Goal: Information Seeking & Learning: Learn about a topic

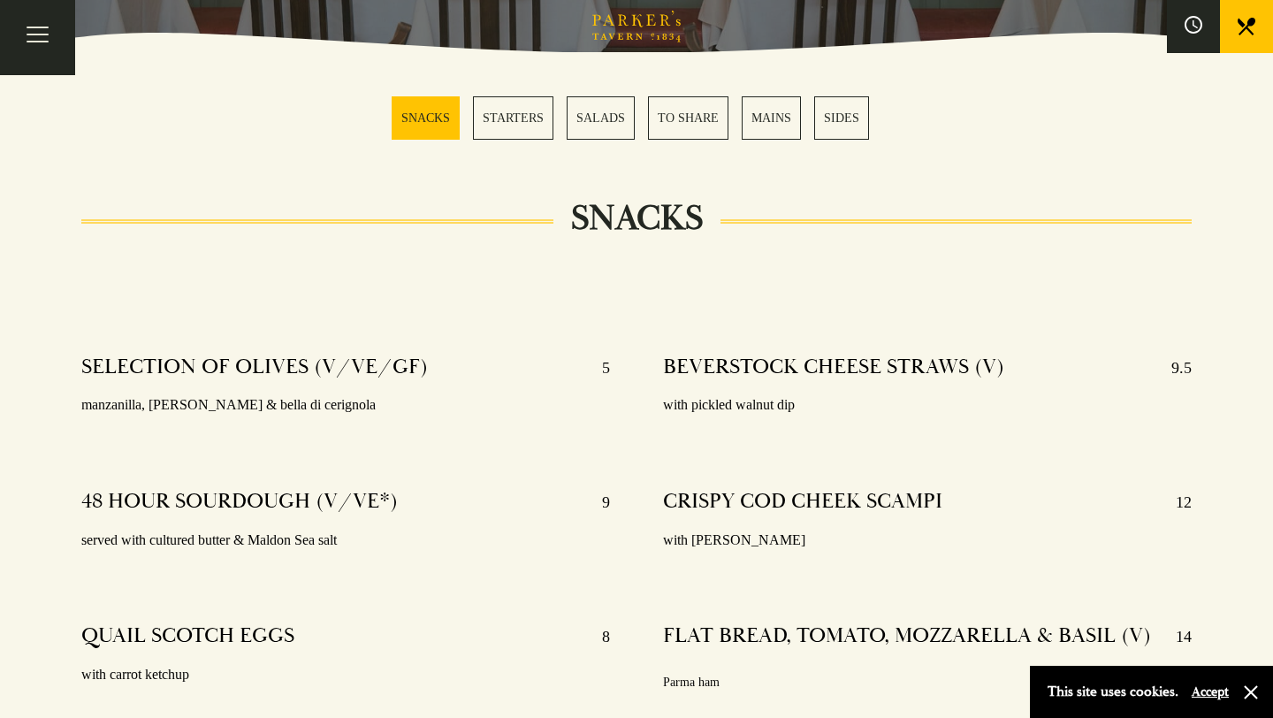
scroll to position [466, 0]
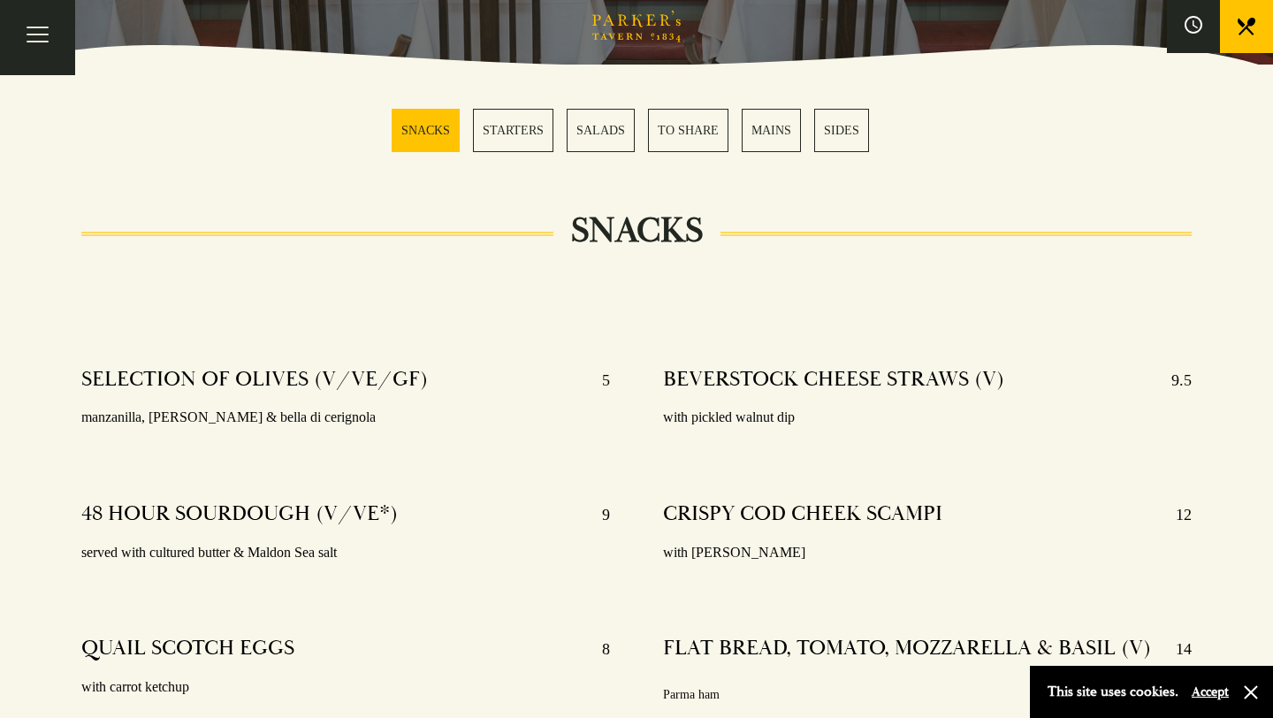
click at [791, 130] on link "MAINS" at bounding box center [771, 130] width 59 height 43
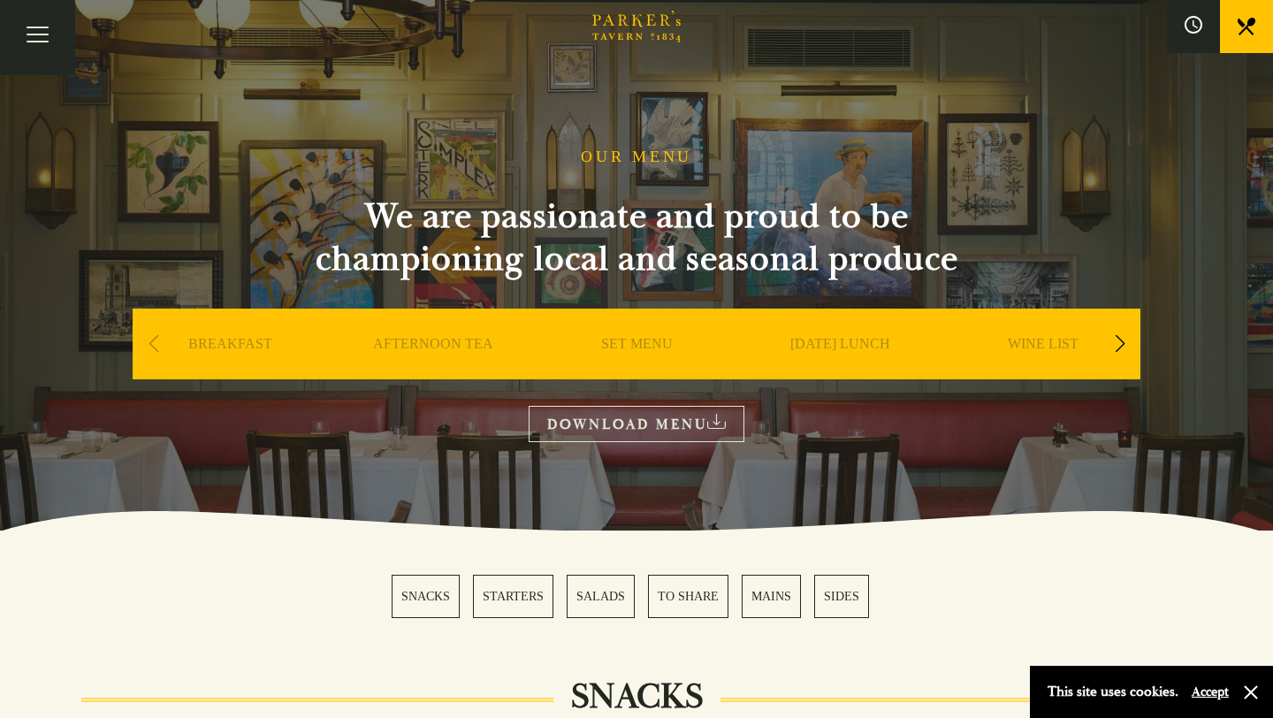
scroll to position [65, 0]
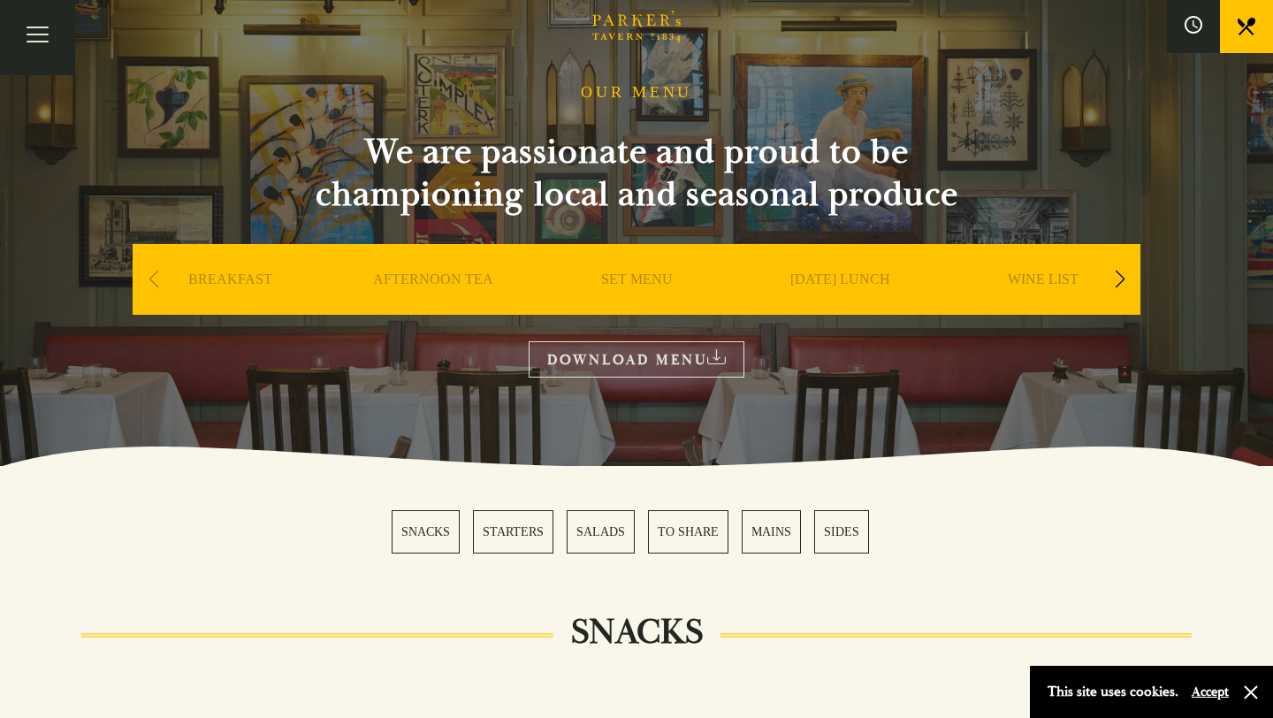
click at [849, 275] on link "[DATE] LUNCH" at bounding box center [840, 305] width 100 height 71
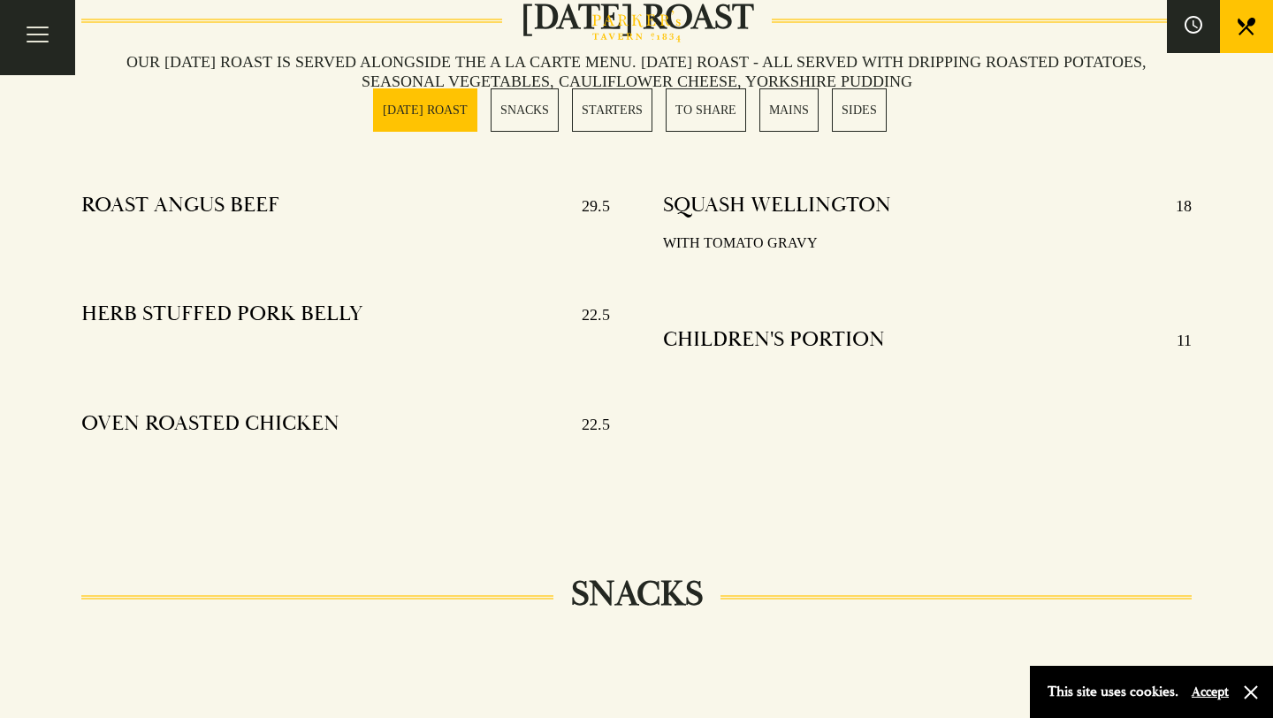
scroll to position [676, 0]
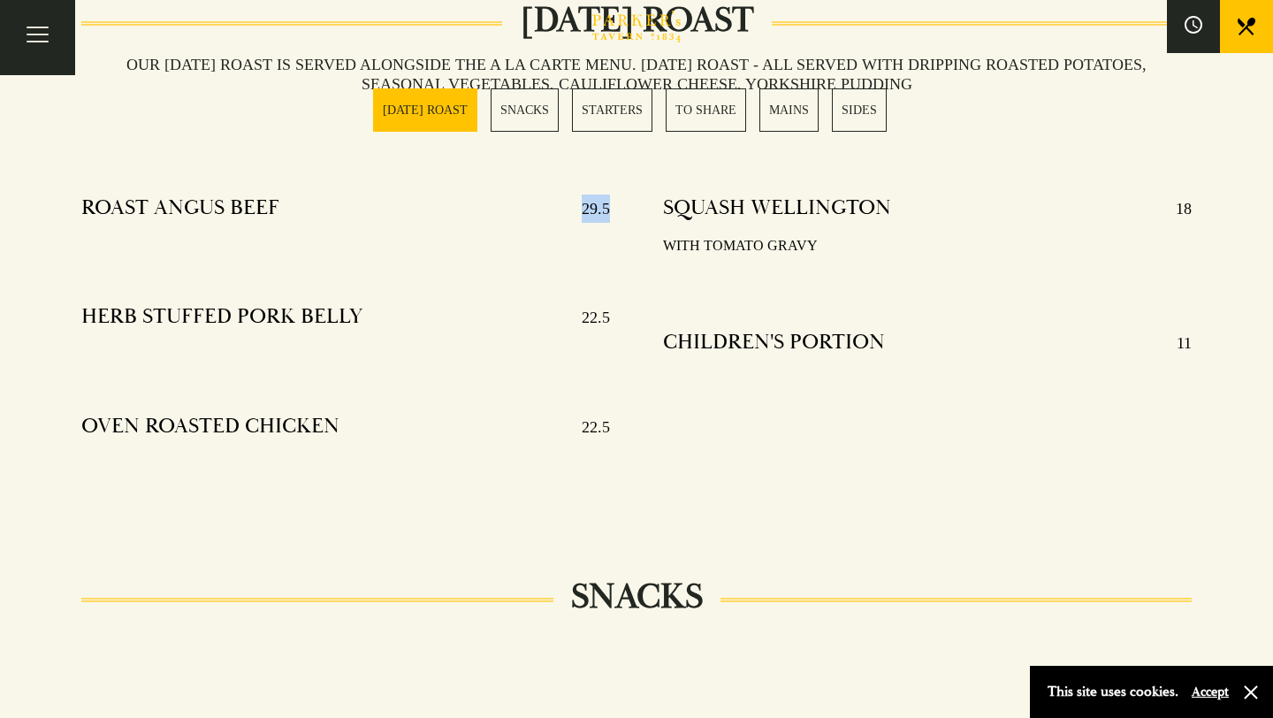
drag, startPoint x: 609, startPoint y: 210, endPoint x: 564, endPoint y: 210, distance: 45.1
click at [564, 210] on p "29.5" at bounding box center [587, 208] width 46 height 28
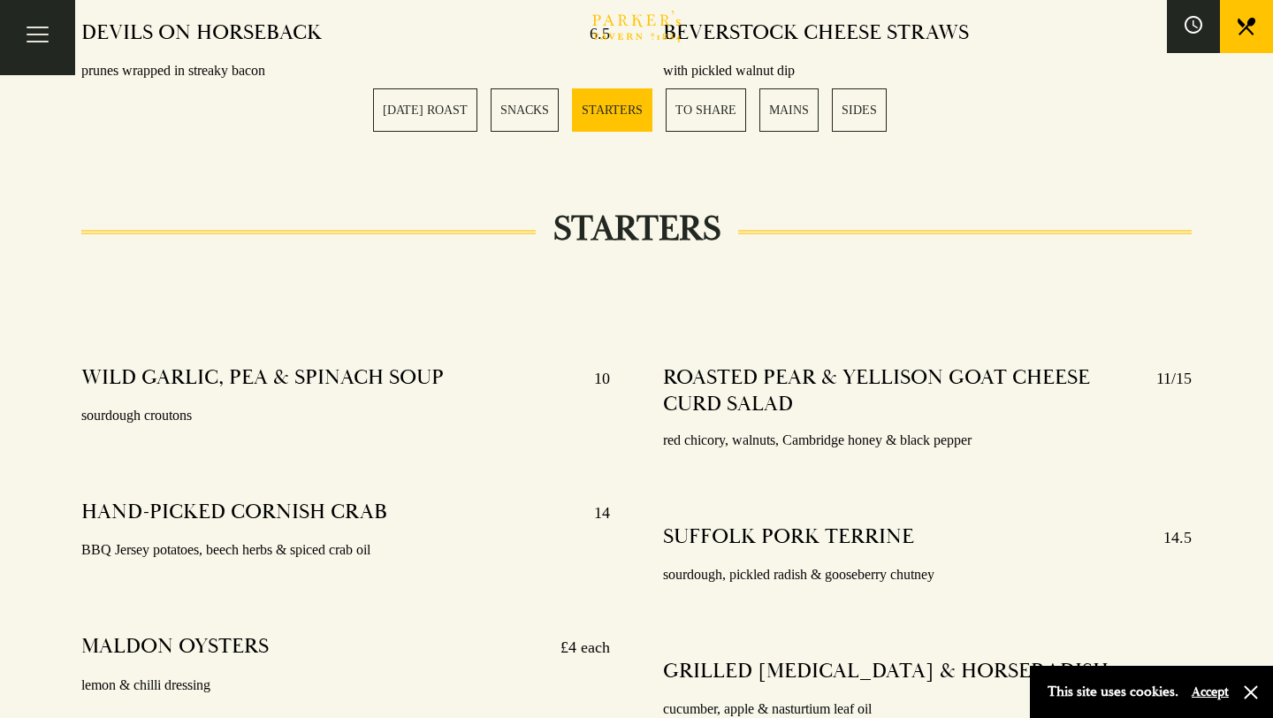
scroll to position [1740, 0]
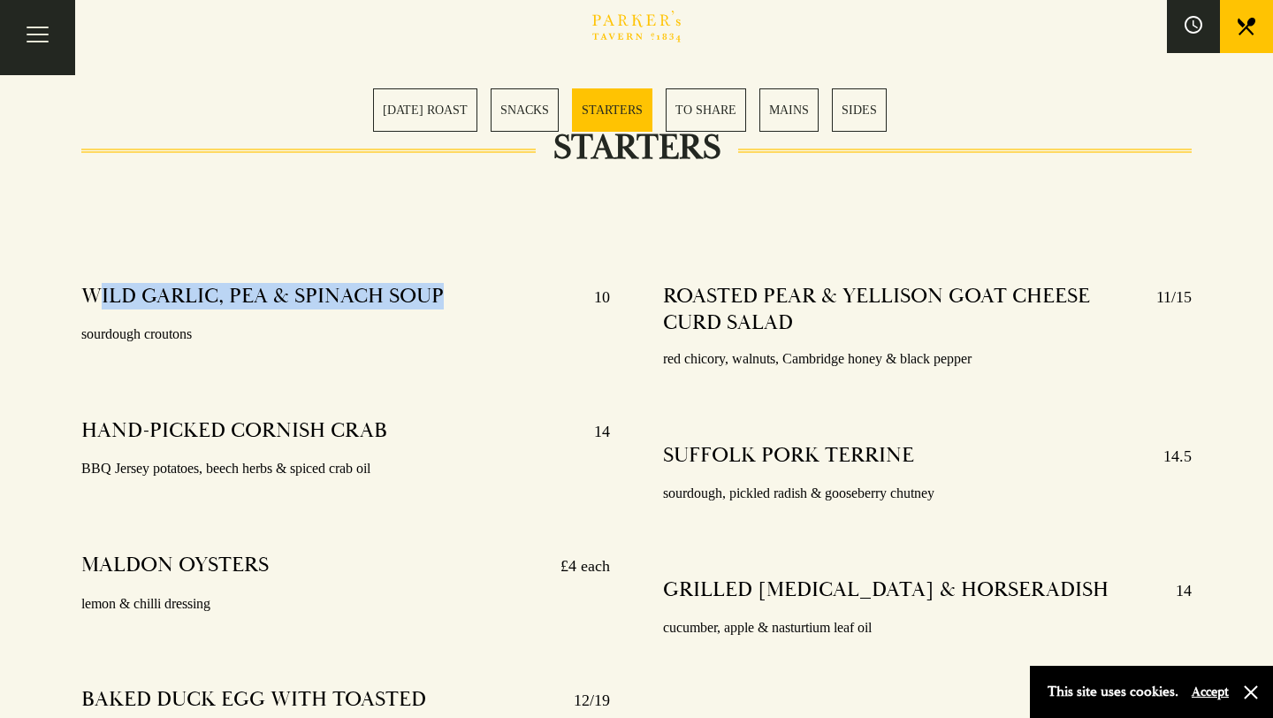
drag, startPoint x: 101, startPoint y: 292, endPoint x: 438, endPoint y: 295, distance: 336.8
click at [438, 295] on h4 "WILD GARLIC, PEA & SPINACH SOUP" at bounding box center [262, 297] width 362 height 28
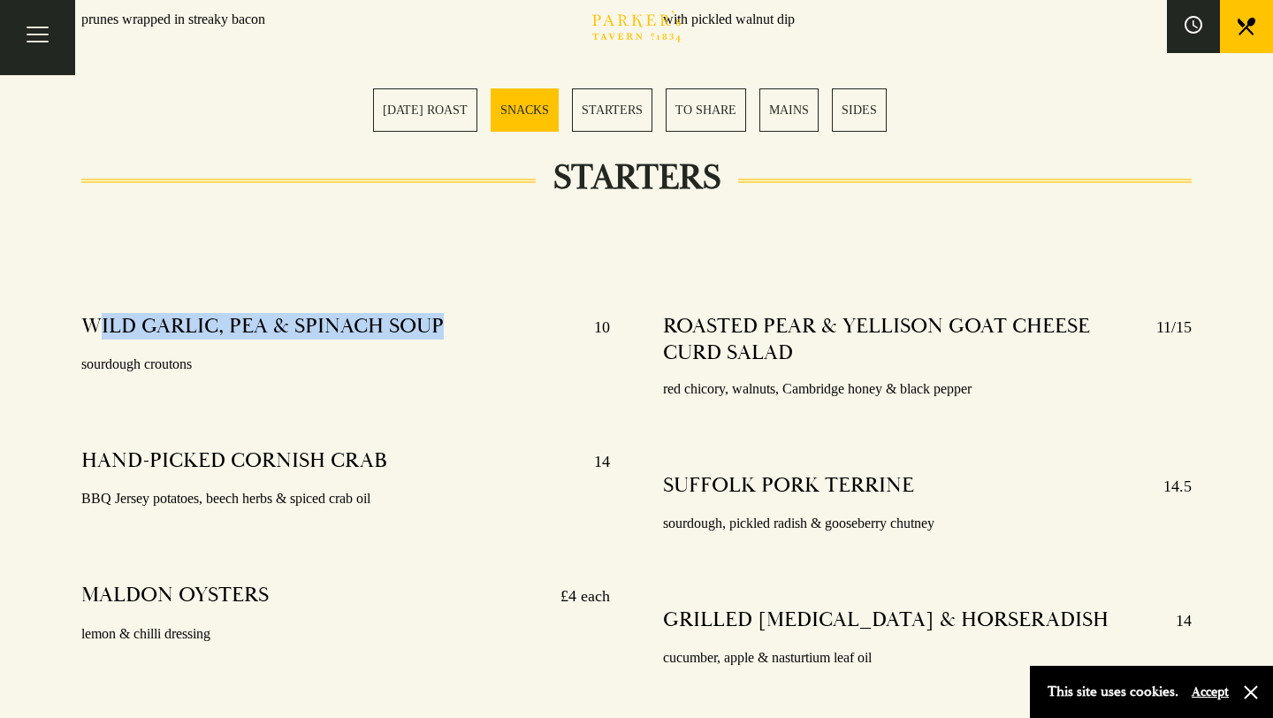
scroll to position [1702, 0]
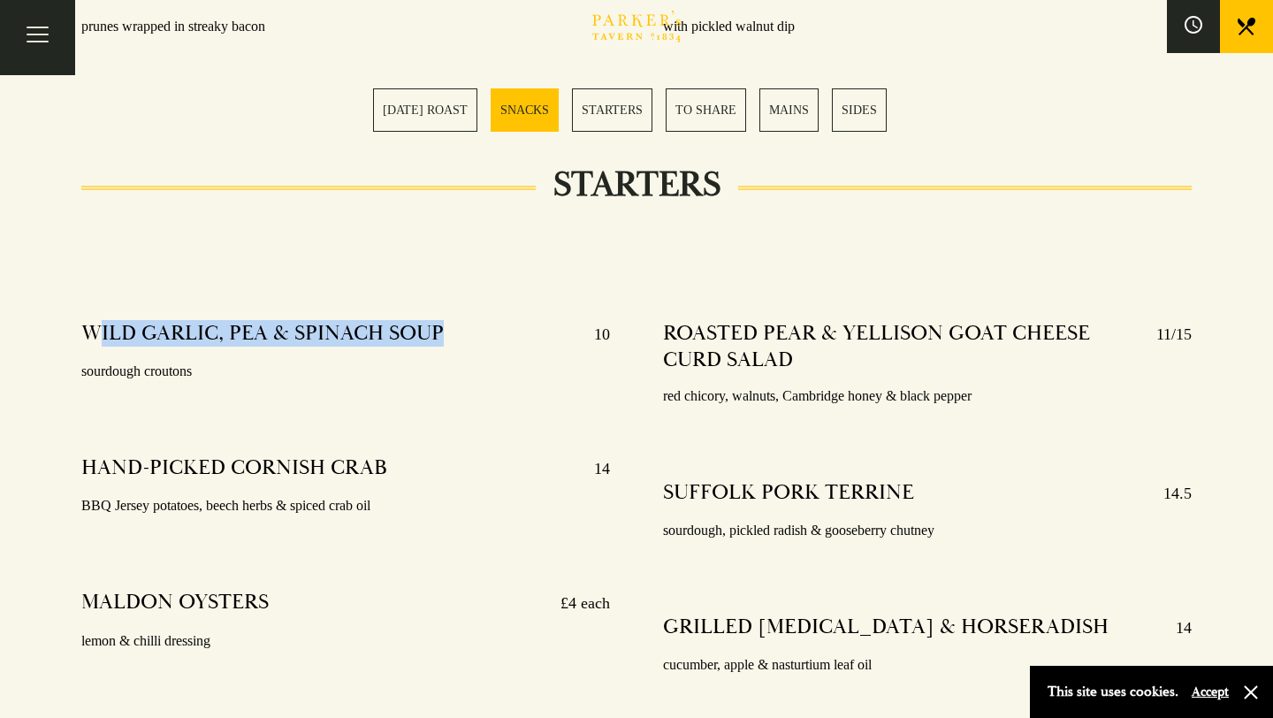
click at [440, 334] on h4 "WILD GARLIC, PEA & SPINACH SOUP" at bounding box center [262, 334] width 362 height 28
drag, startPoint x: 440, startPoint y: 334, endPoint x: 90, endPoint y: 316, distance: 350.5
click at [90, 316] on div "WILD GARLIC, PEA & SPINACH SOUP 10 sourdough croutons" at bounding box center [345, 353] width 529 height 90
